Goal: Obtain resource: Obtain resource

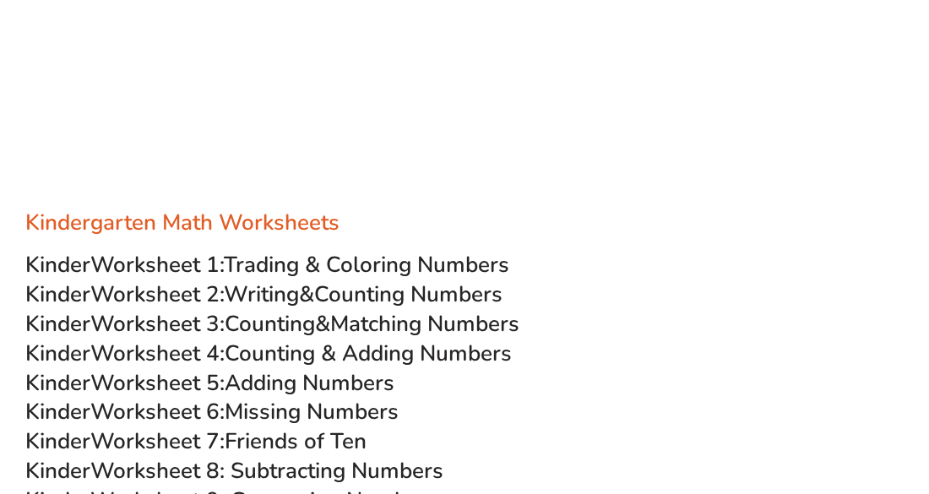
scroll to position [507, 0]
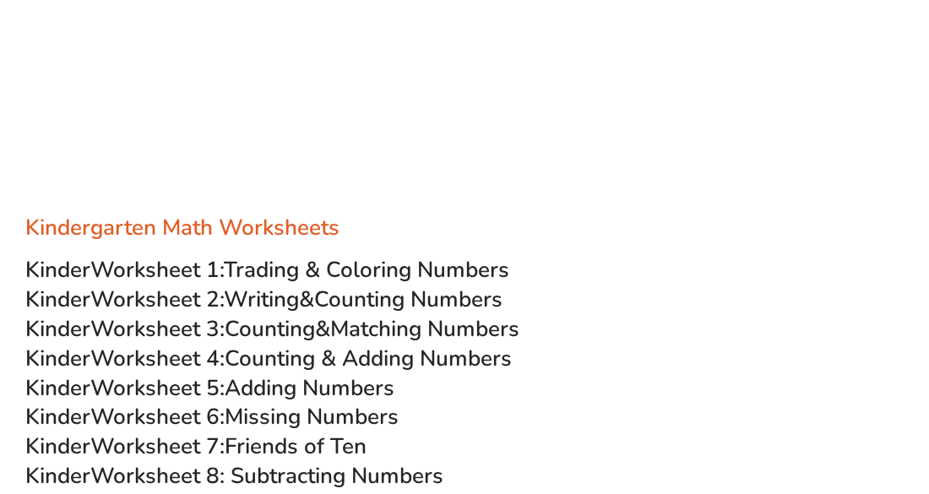
click at [149, 290] on span "Worksheet 2:" at bounding box center [156, 299] width 133 height 30
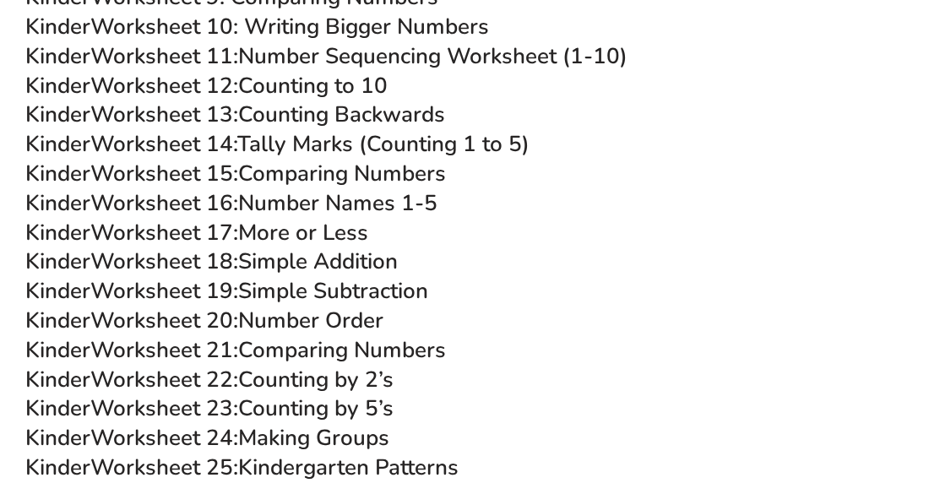
scroll to position [512, 0]
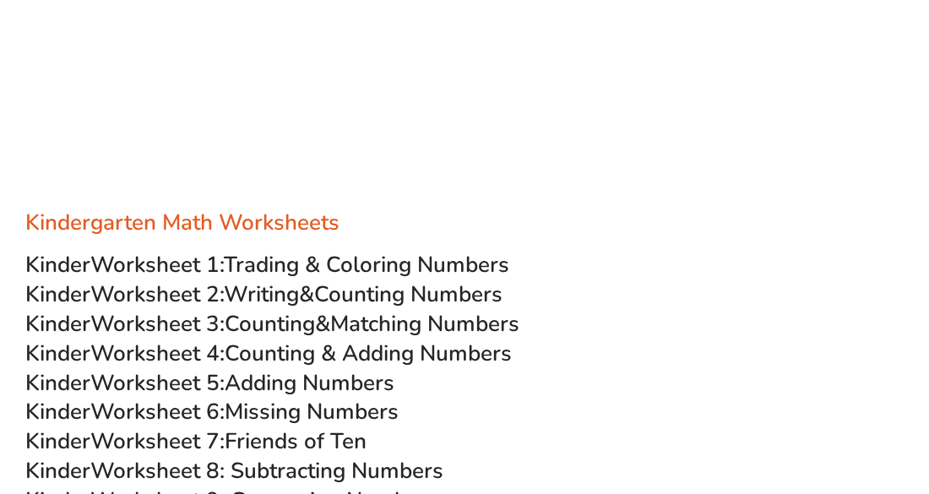
scroll to position [507, 0]
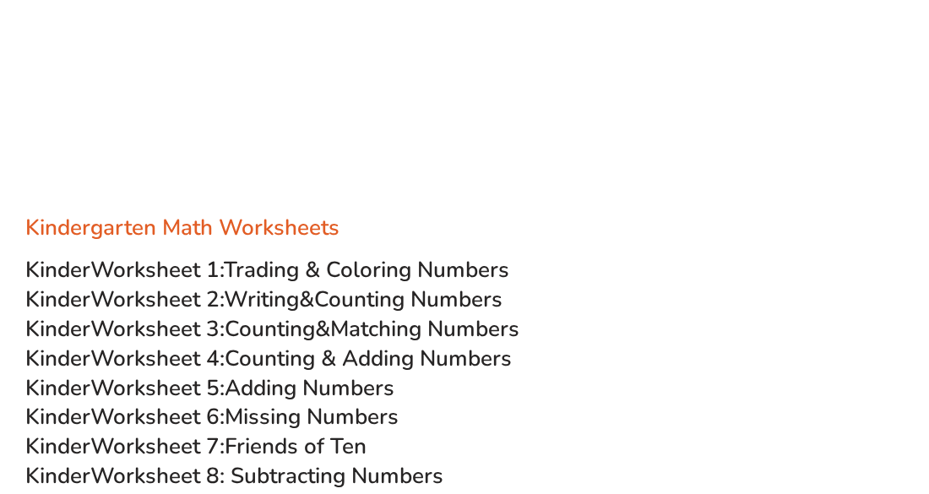
click at [297, 264] on span "Trading & Coloring Numbers" at bounding box center [366, 270] width 285 height 30
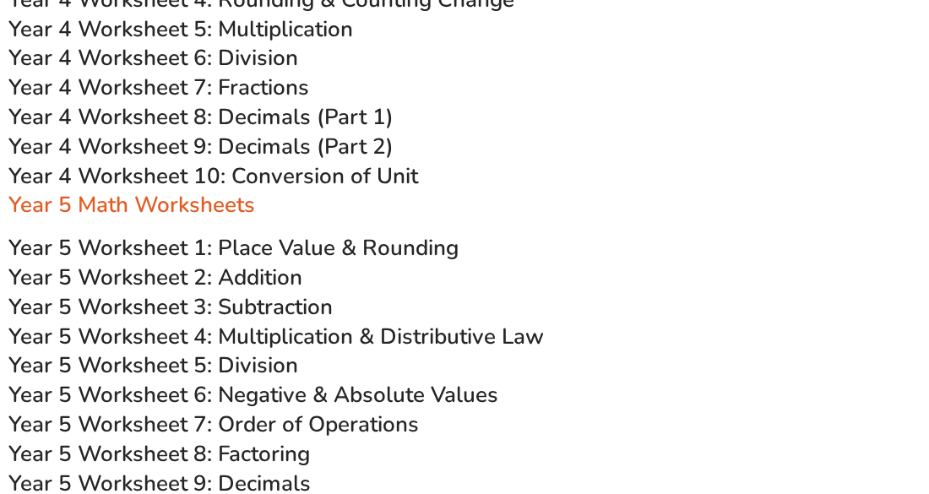
scroll to position [3028, 0]
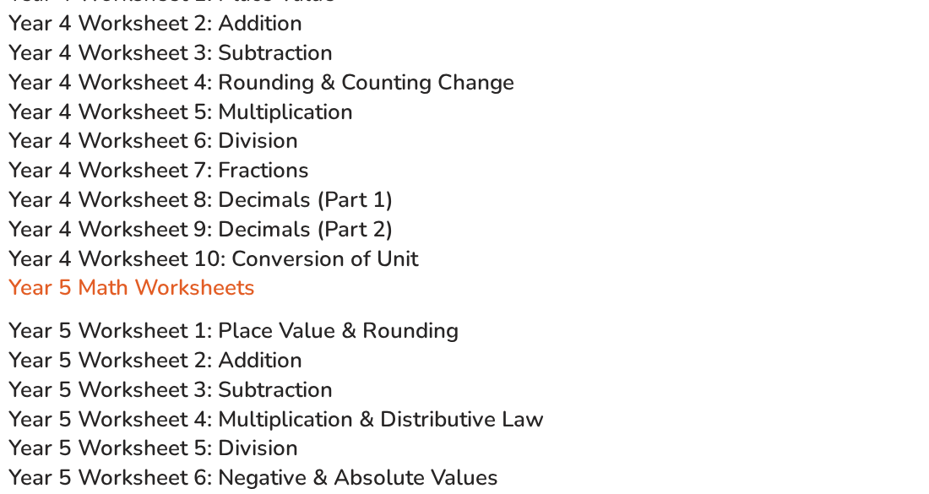
click at [377, 73] on span "Year 4 Worksheet 4: Rounding & Counting Change" at bounding box center [261, 83] width 506 height 30
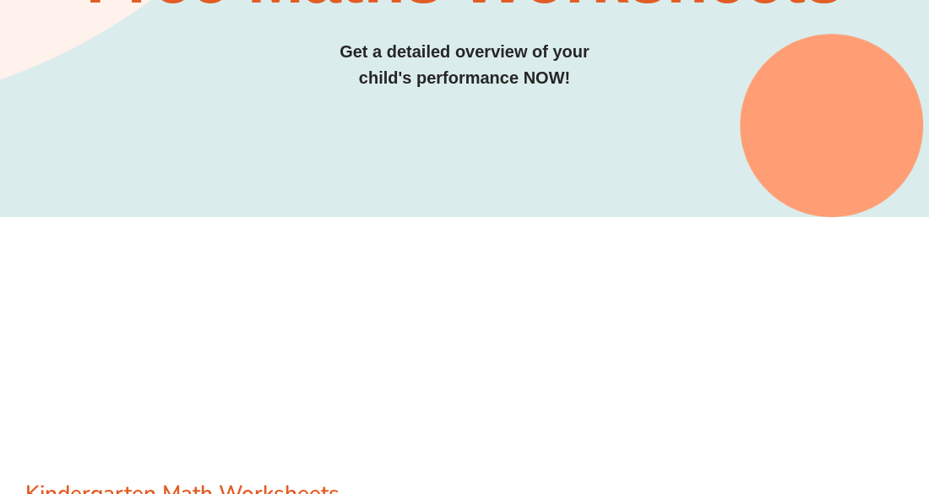
scroll to position [0, 0]
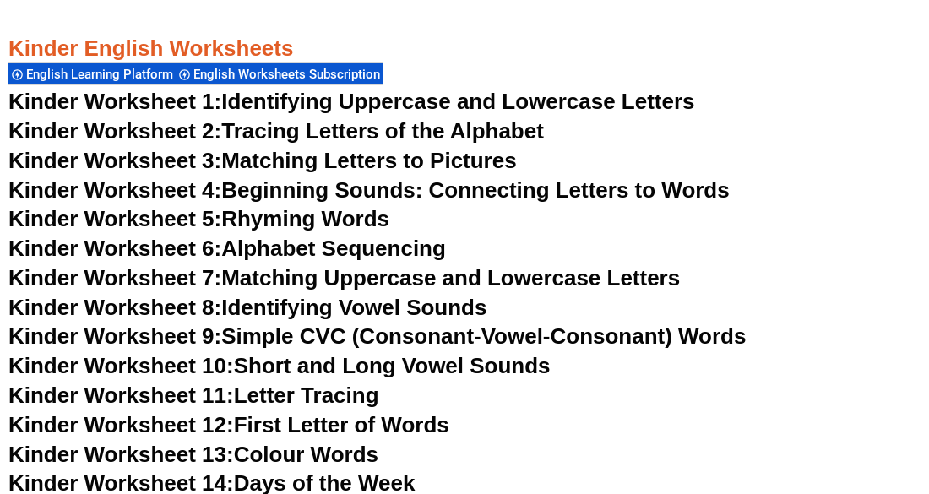
scroll to position [800, 0]
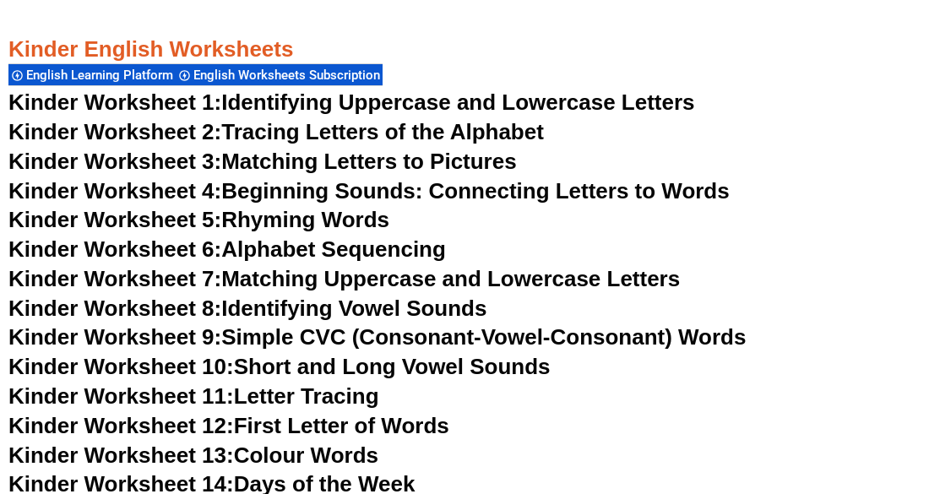
click at [261, 98] on link "Kinder Worksheet 1: Identifying Uppercase and Lowercase Letters" at bounding box center [351, 101] width 686 height 25
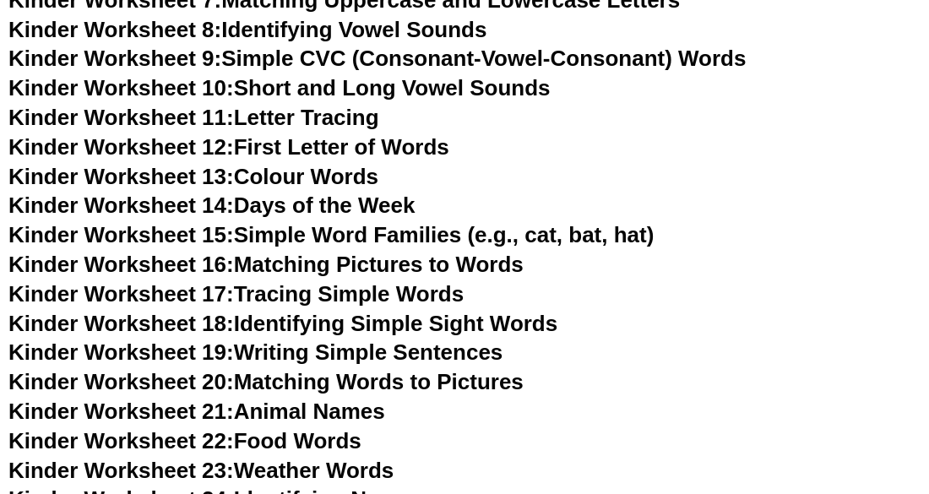
scroll to position [277, 0]
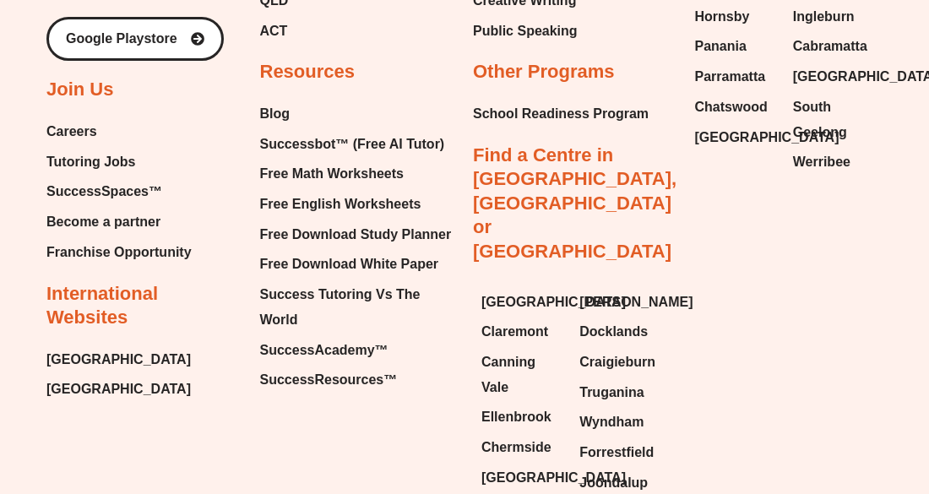
scroll to position [18717, 0]
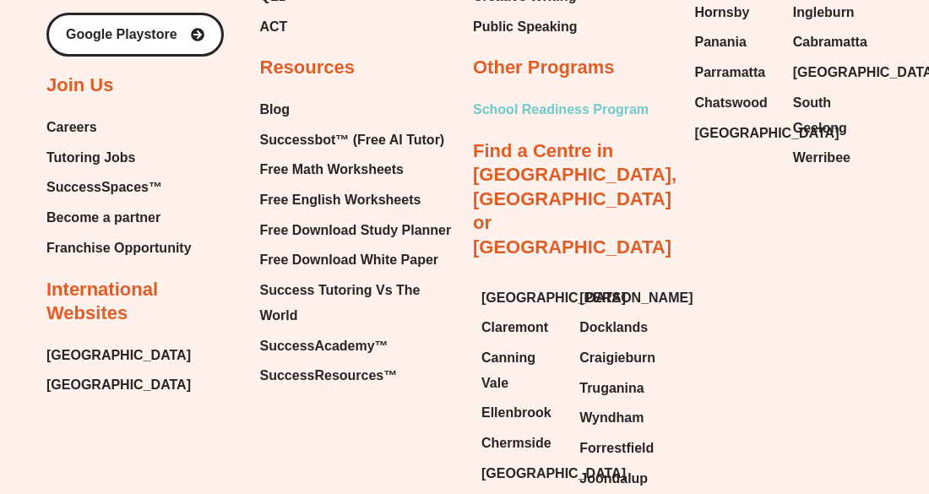
click at [506, 98] on span "School Readiness Program" at bounding box center [561, 109] width 176 height 25
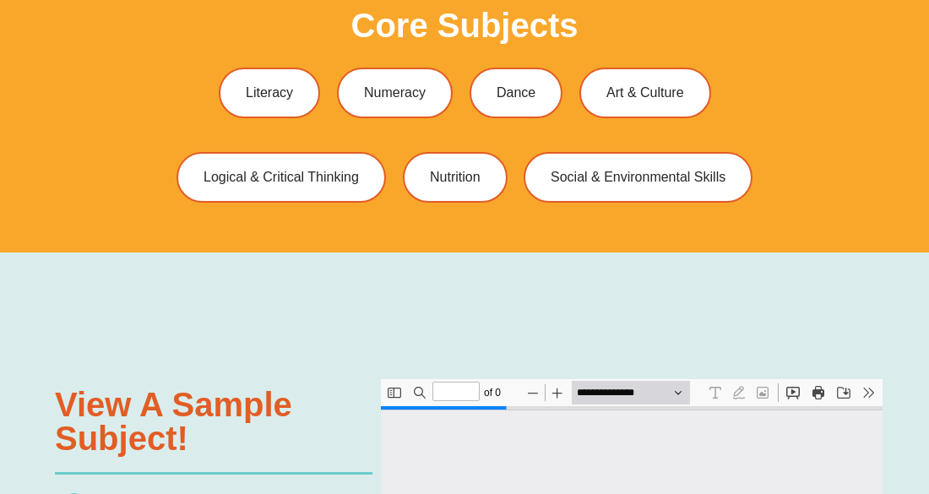
type input "*"
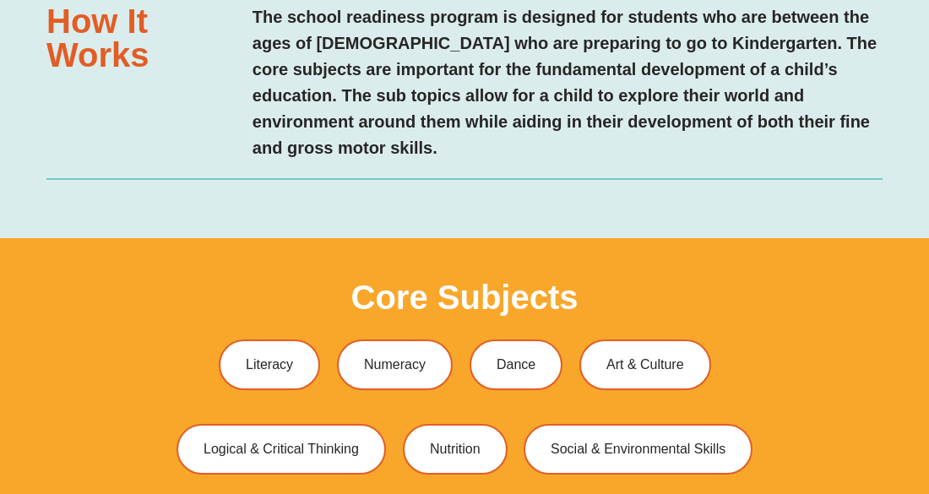
scroll to position [901, 0]
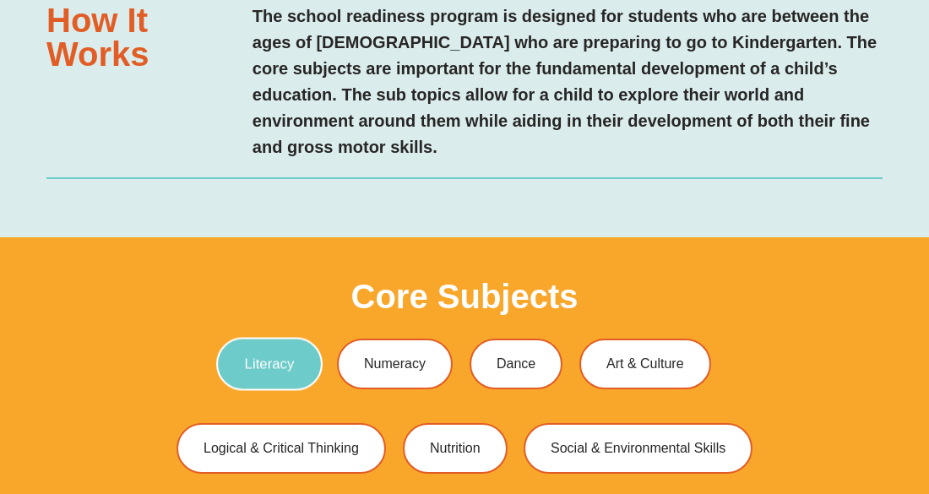
click at [250, 356] on span "Literacy" at bounding box center [269, 363] width 50 height 14
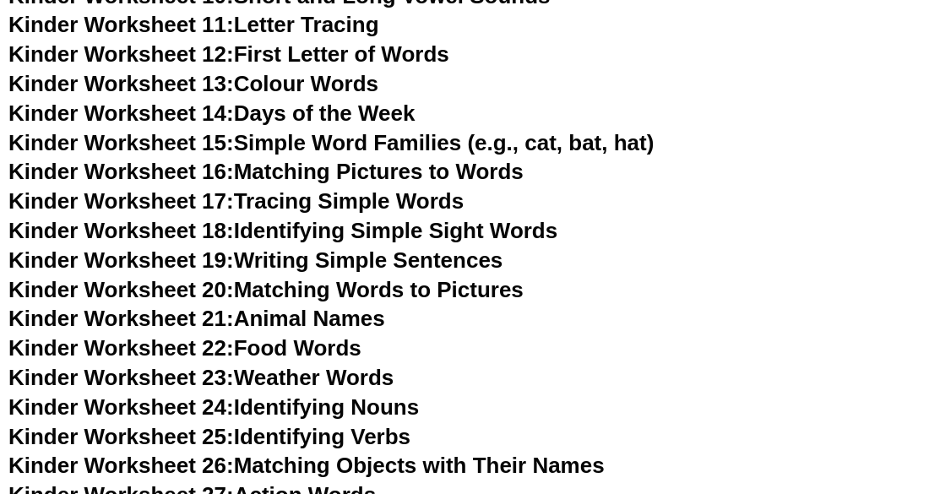
scroll to position [879, 0]
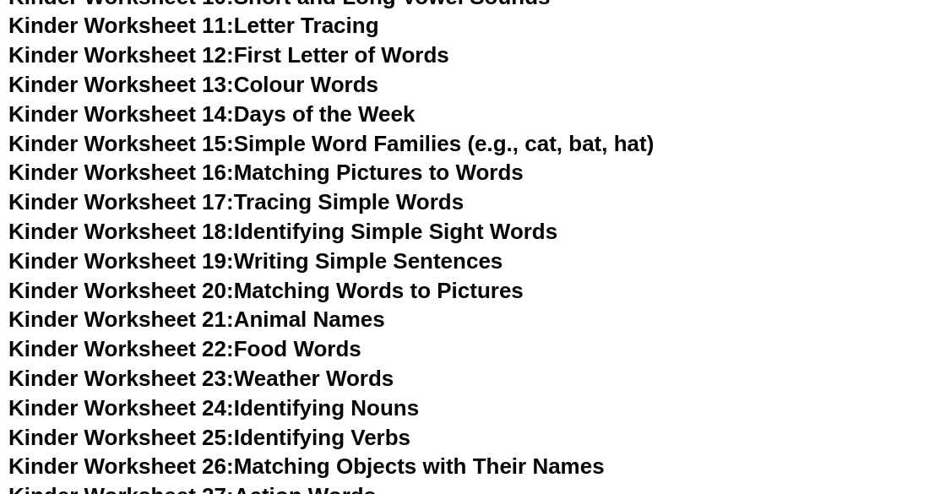
click at [333, 316] on link "Kinder Worksheet 21: Animal Names" at bounding box center [196, 318] width 376 height 25
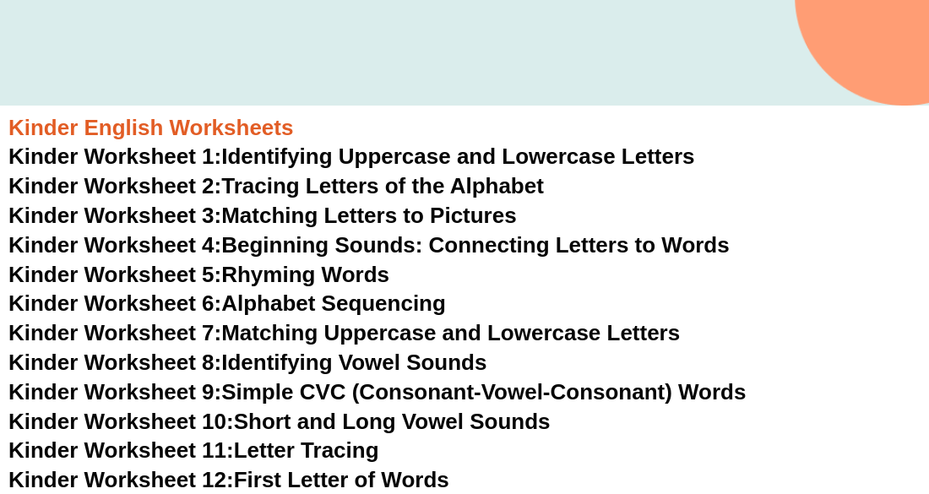
scroll to position [455, 0]
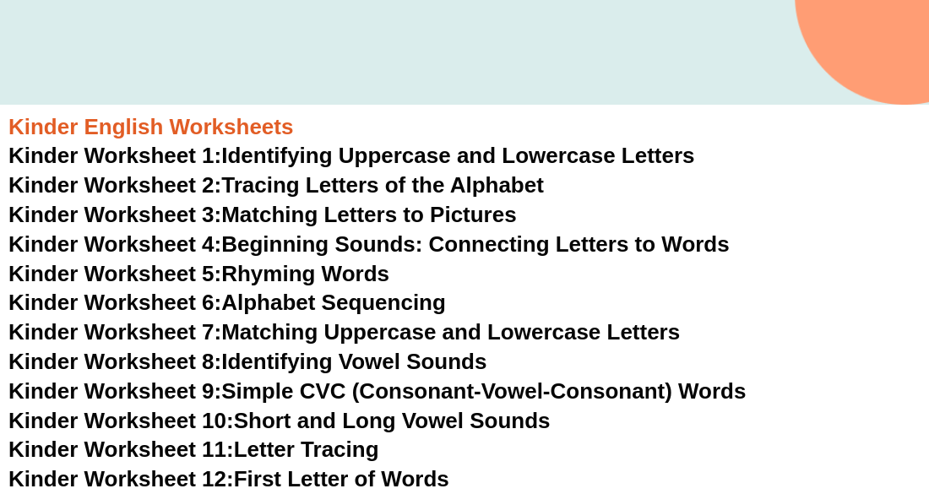
click at [384, 208] on link "Kinder Worksheet 3: Matching Letters to Pictures" at bounding box center [262, 214] width 508 height 25
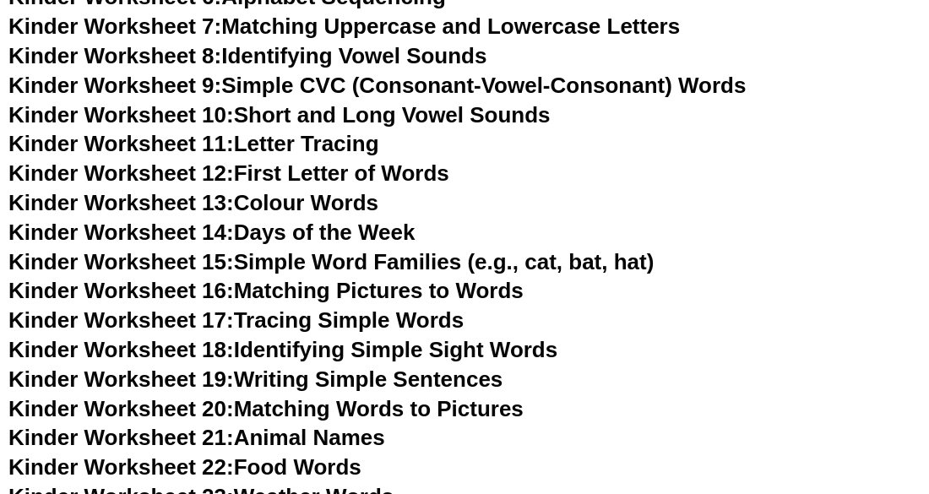
scroll to position [761, 0]
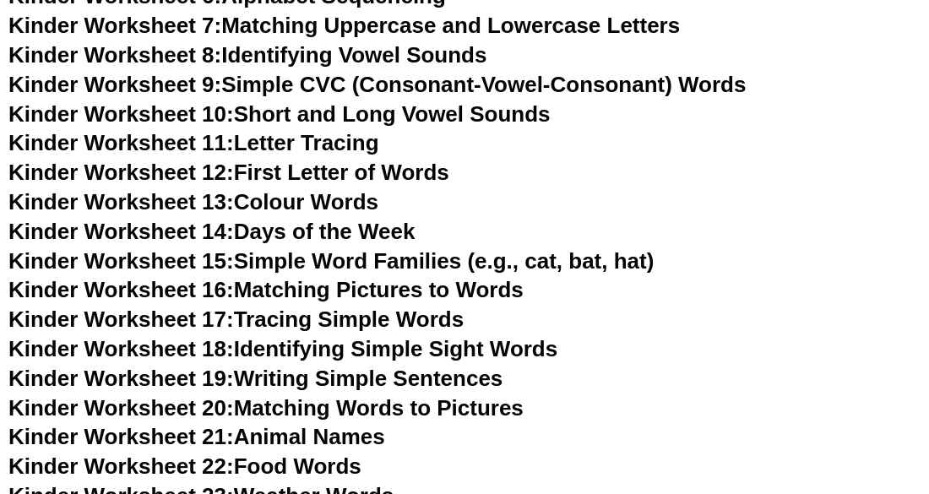
click at [355, 164] on link "Kinder Worksheet 12: First Letter of Words" at bounding box center [228, 172] width 441 height 25
click at [355, 200] on link "Kinder Worksheet 13: Colour Words" at bounding box center [193, 201] width 370 height 25
click at [384, 314] on link "Kinder Worksheet 17: Tracing Simple Words" at bounding box center [235, 318] width 455 height 25
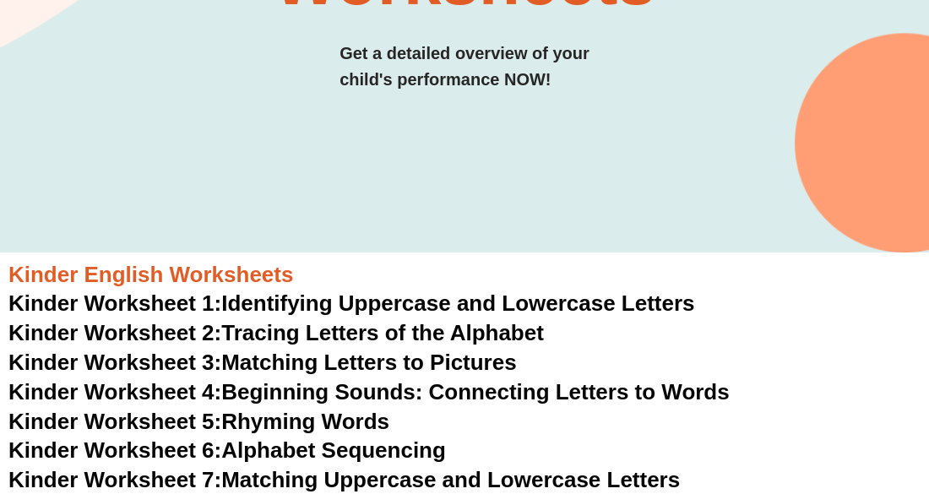
scroll to position [295, 0]
